Goal: Information Seeking & Learning: Find specific fact

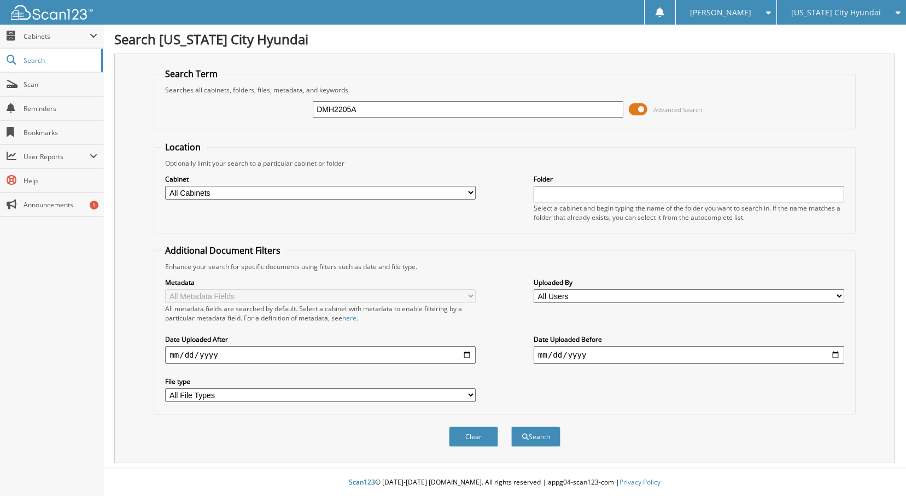
type input "DMH2205A"
click at [420, 194] on select "All Cabinets HYUNDAI PARTS HYUNDAI SERVICE RO Needs Filing" at bounding box center [320, 193] width 310 height 14
click at [665, 128] on fieldset "Search Term Searches all cabinets, folders, files, metadata, and keywords DMH22…" at bounding box center [504, 99] width 701 height 62
click at [525, 433] on span "submit" at bounding box center [525, 436] width 7 height 7
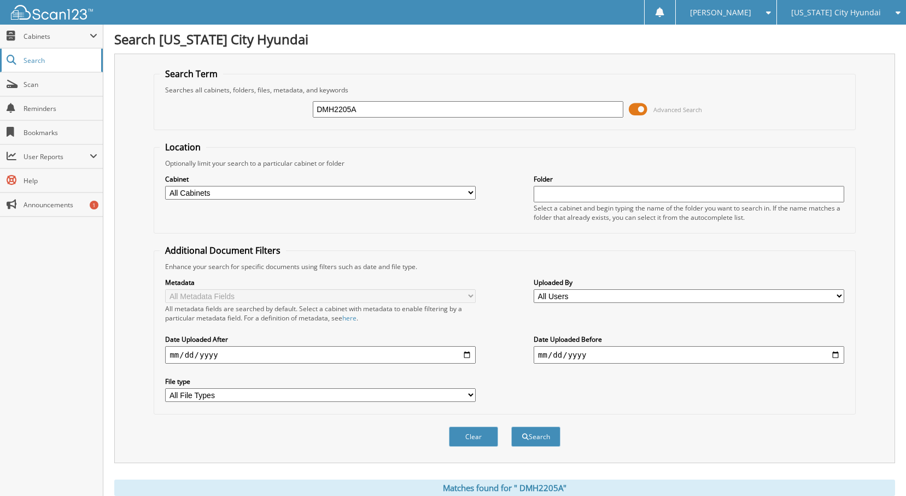
click at [34, 63] on span "Search" at bounding box center [60, 60] width 72 height 9
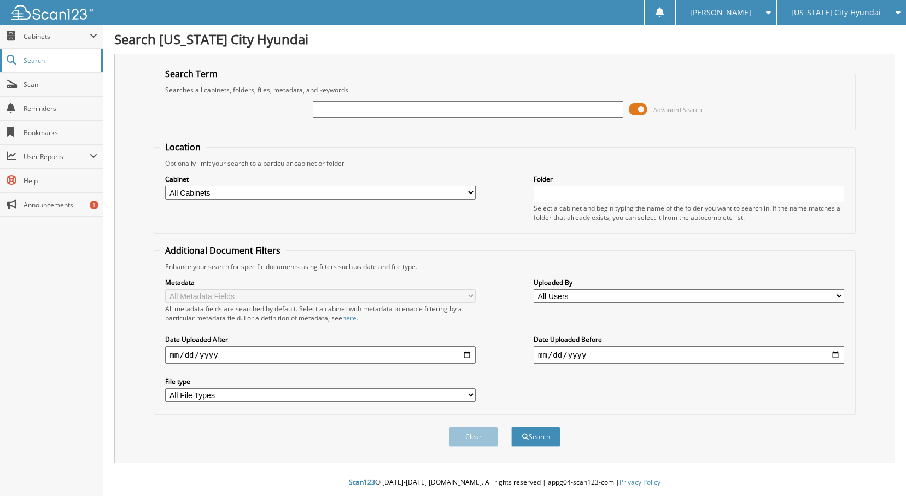
click at [30, 57] on span "Search" at bounding box center [60, 60] width 72 height 9
